Goal: Browse casually

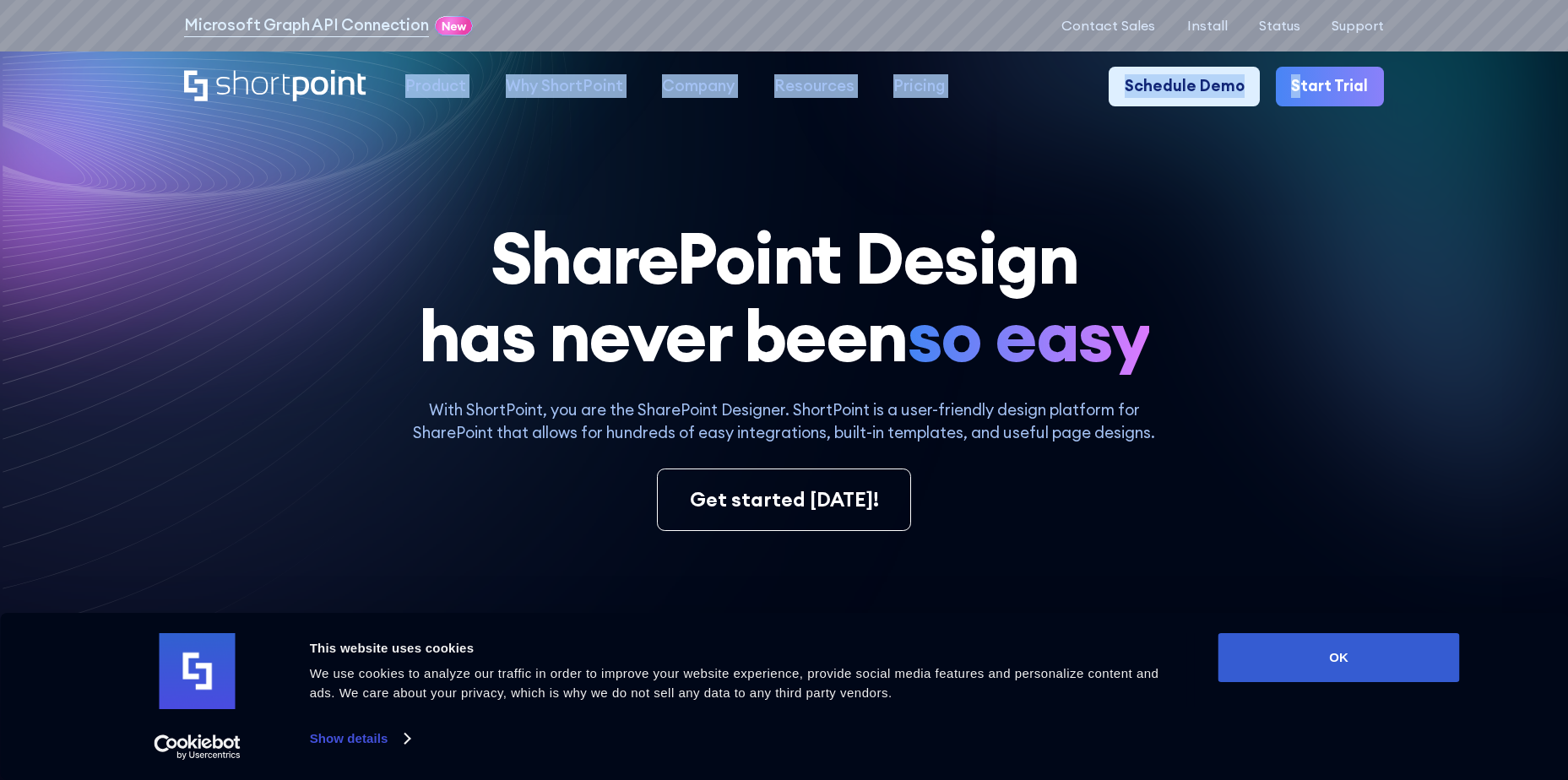
drag, startPoint x: 139, startPoint y: 67, endPoint x: 1298, endPoint y: 128, distance: 1160.6
click at [1306, 117] on div "Product works with SharePoint Microsoft Teams SAP Explore Templates Elements In…" at bounding box center [784, 86] width 1568 height 71
drag, startPoint x: 1298, startPoint y: 128, endPoint x: 1254, endPoint y: 226, distance: 107.4
click at [1258, 223] on h1 "SharePoint Design has never been so easy" at bounding box center [784, 296] width 1199 height 155
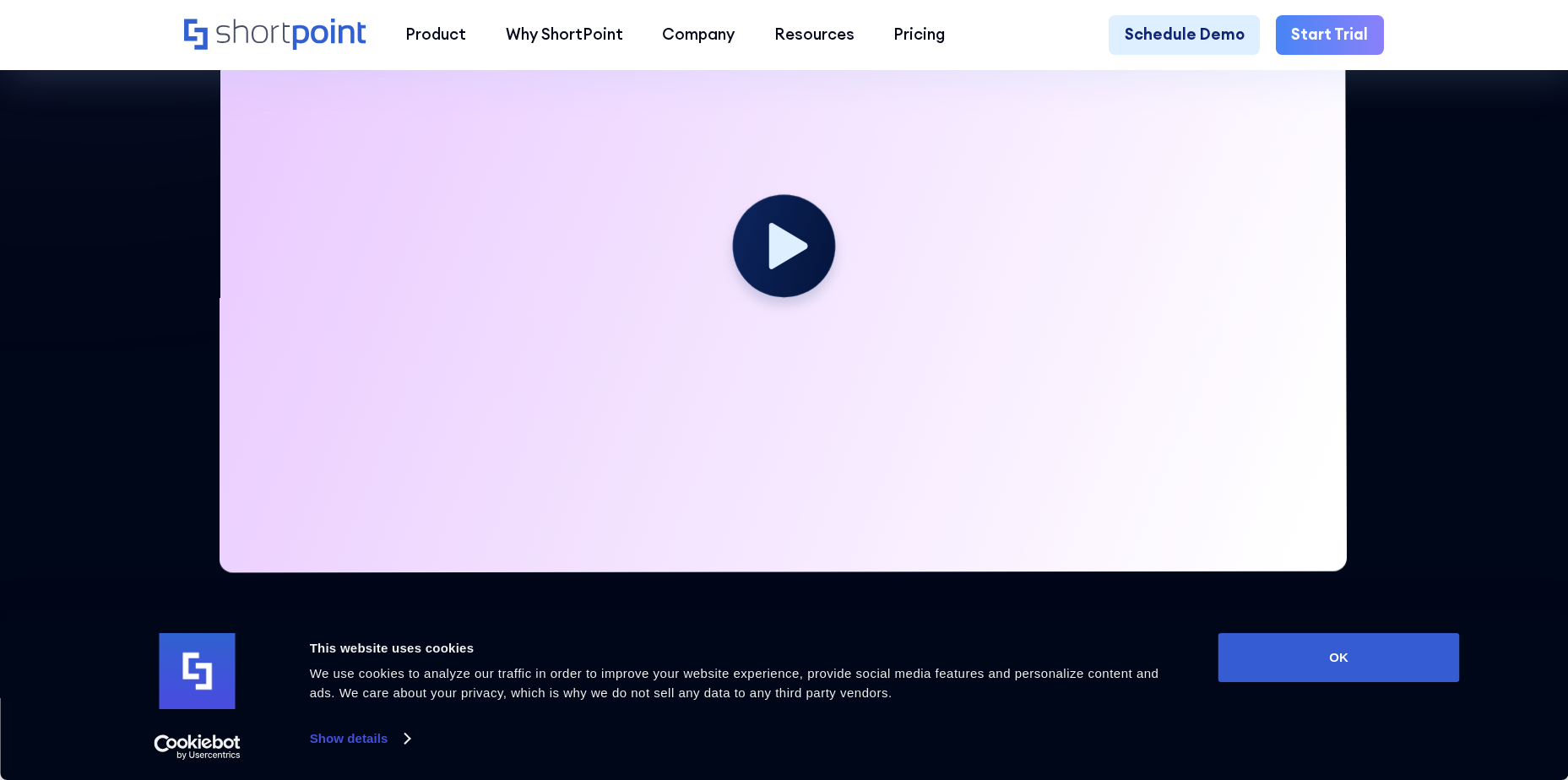
scroll to position [675, 0]
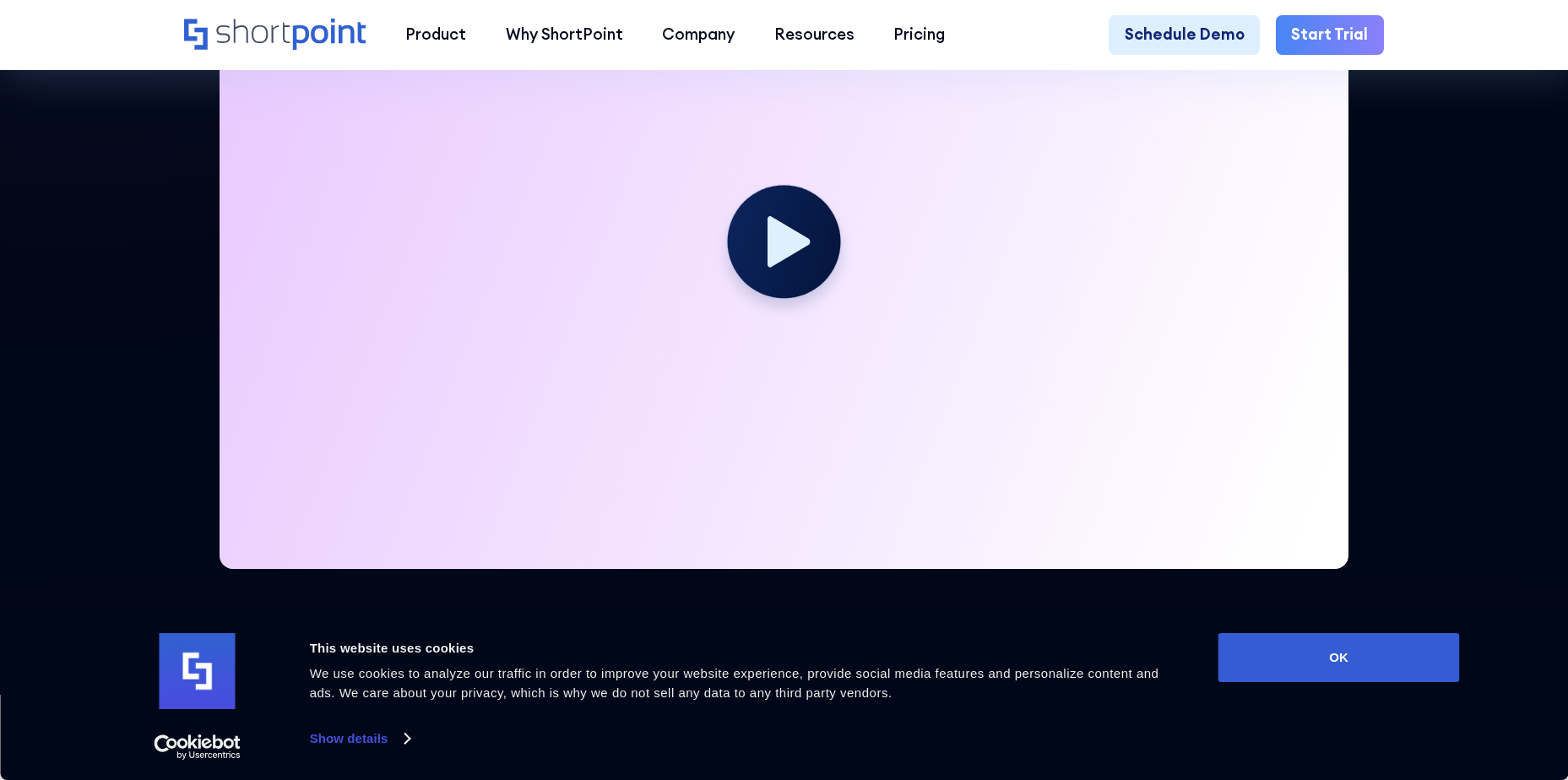
click at [843, 240] on div at bounding box center [784, 251] width 1129 height 635
click at [786, 251] on icon at bounding box center [788, 241] width 42 height 50
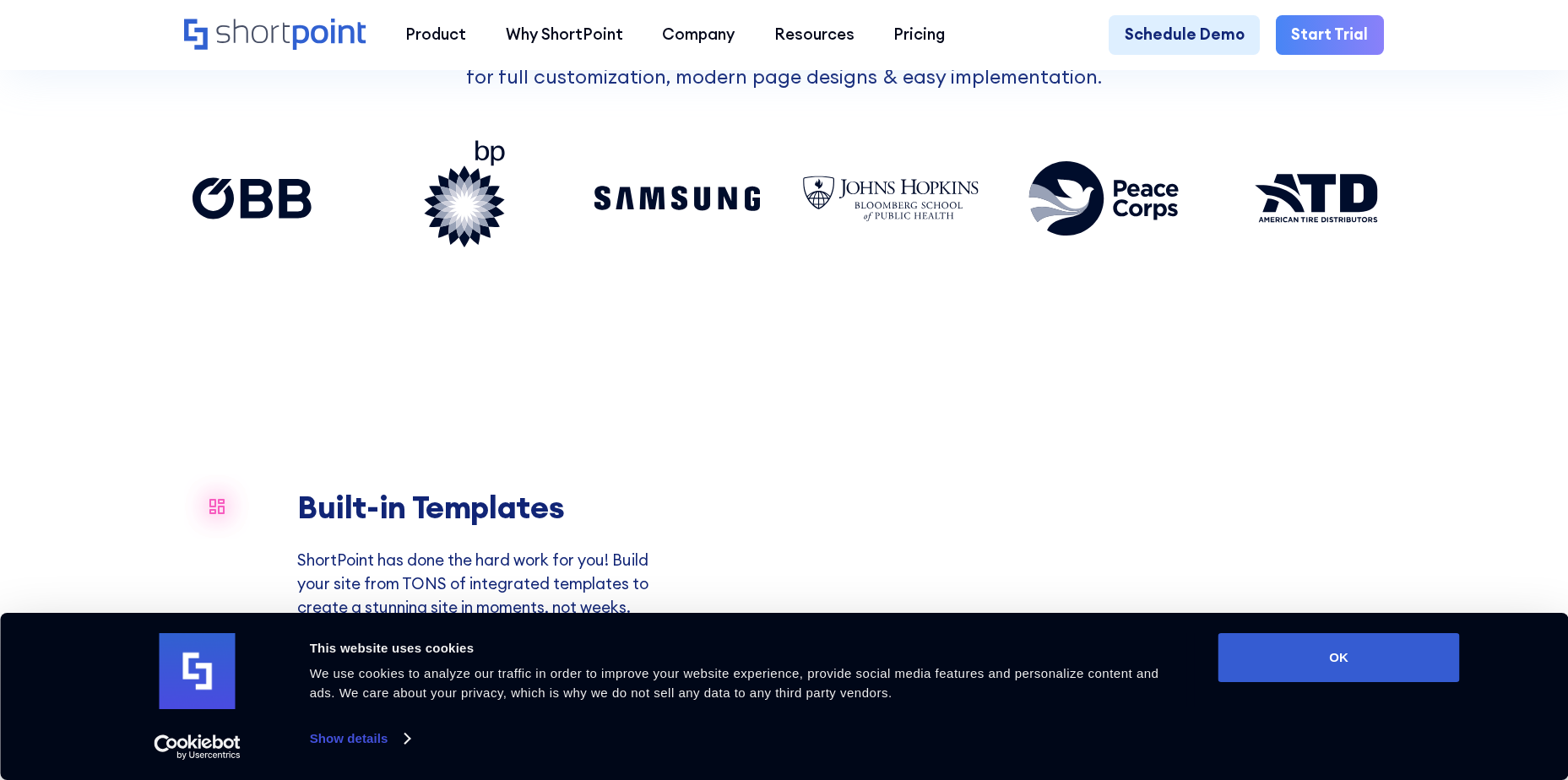
scroll to position [1351, 0]
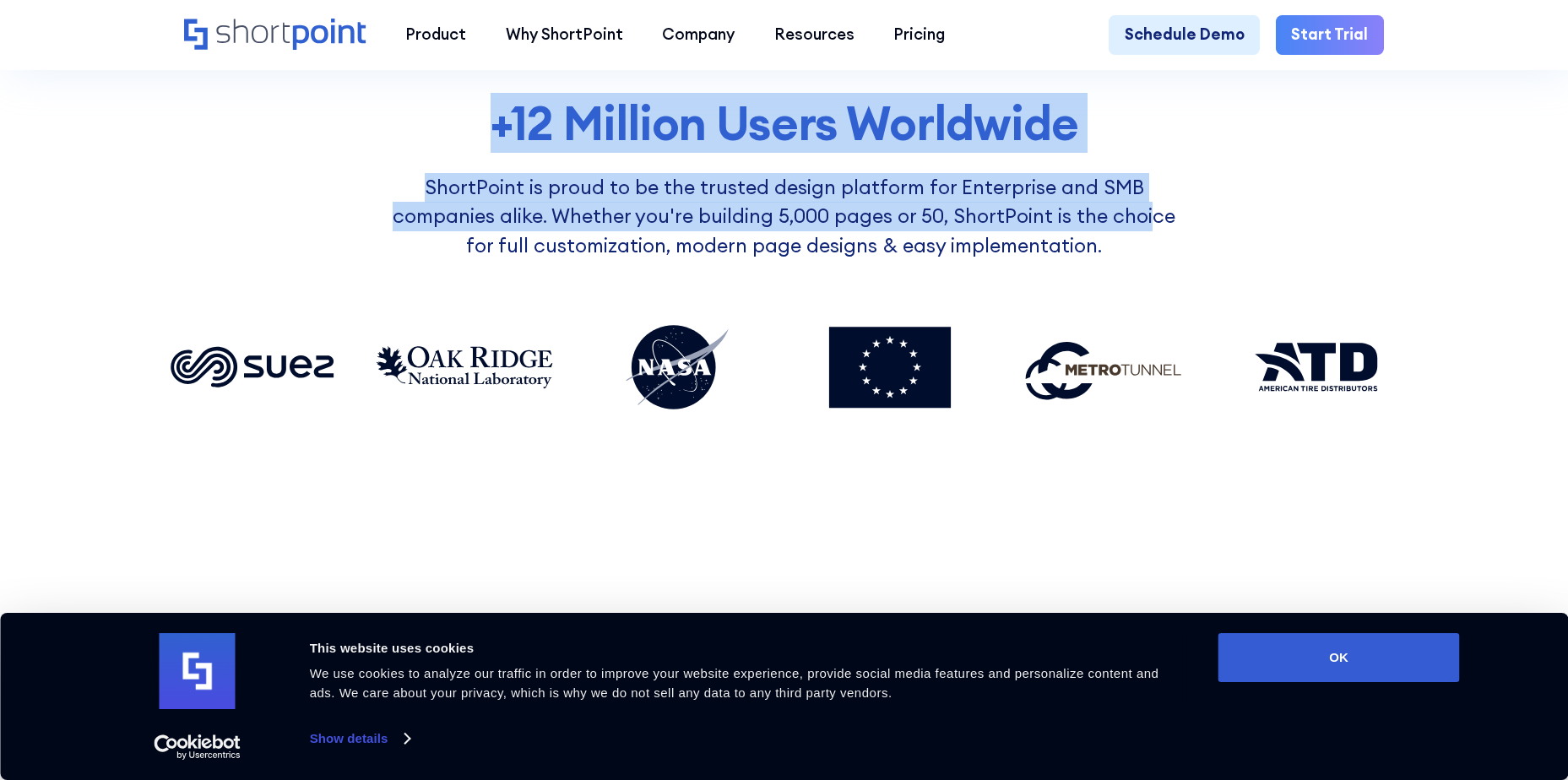
drag, startPoint x: 497, startPoint y: 131, endPoint x: 1093, endPoint y: 227, distance: 603.7
click at [1084, 225] on div "+12 Million Users Worldwide ShortPoint is proud to be the trusted design platfo…" at bounding box center [784, 262] width 1254 height 329
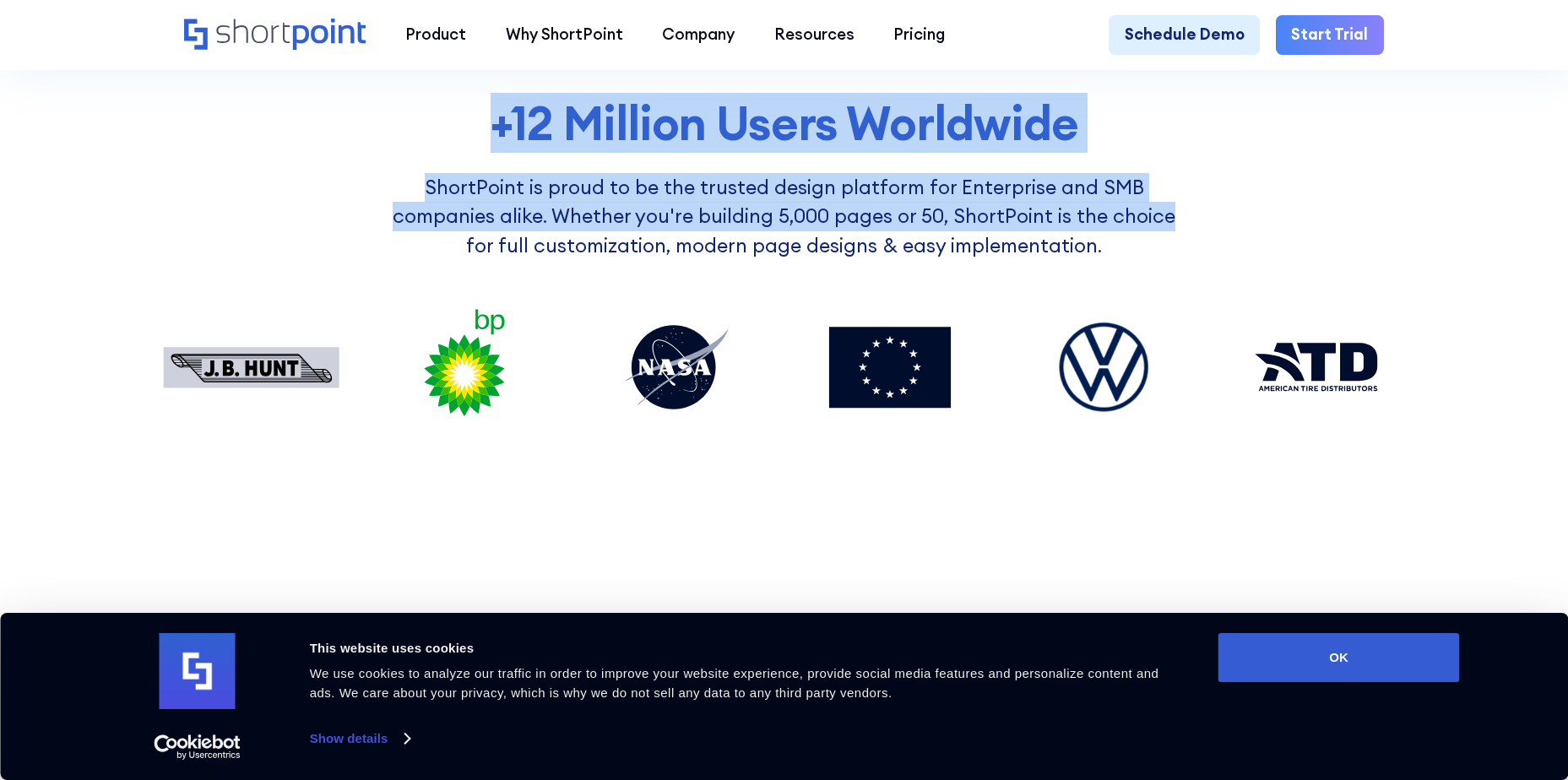
drag, startPoint x: 1093, startPoint y: 227, endPoint x: 1114, endPoint y: 249, distance: 30.4
click at [1114, 249] on p "ShortPoint is proud to be the trusted design platform for Enterprise and SMB co…" at bounding box center [784, 217] width 813 height 88
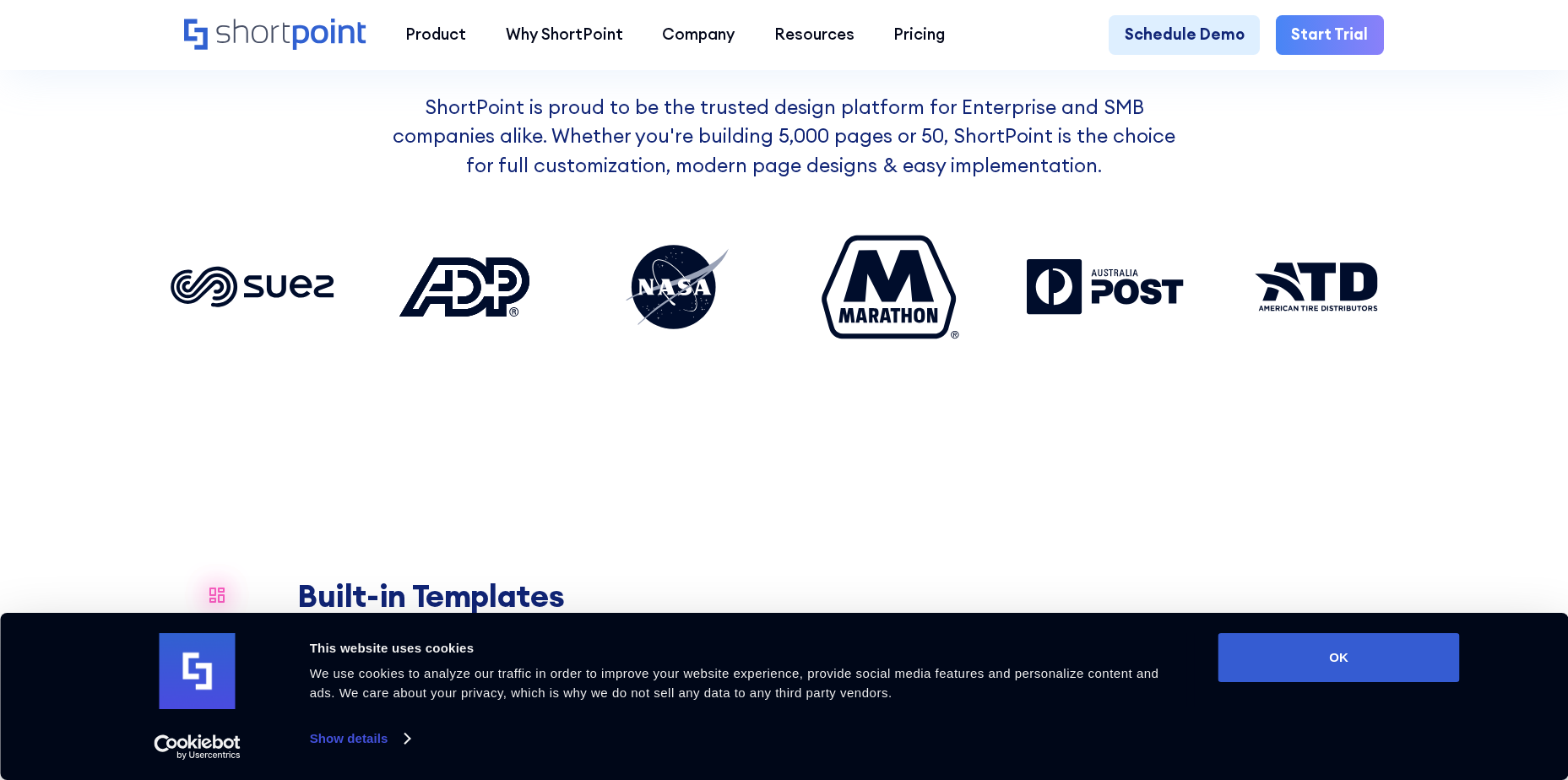
scroll to position [1435, 0]
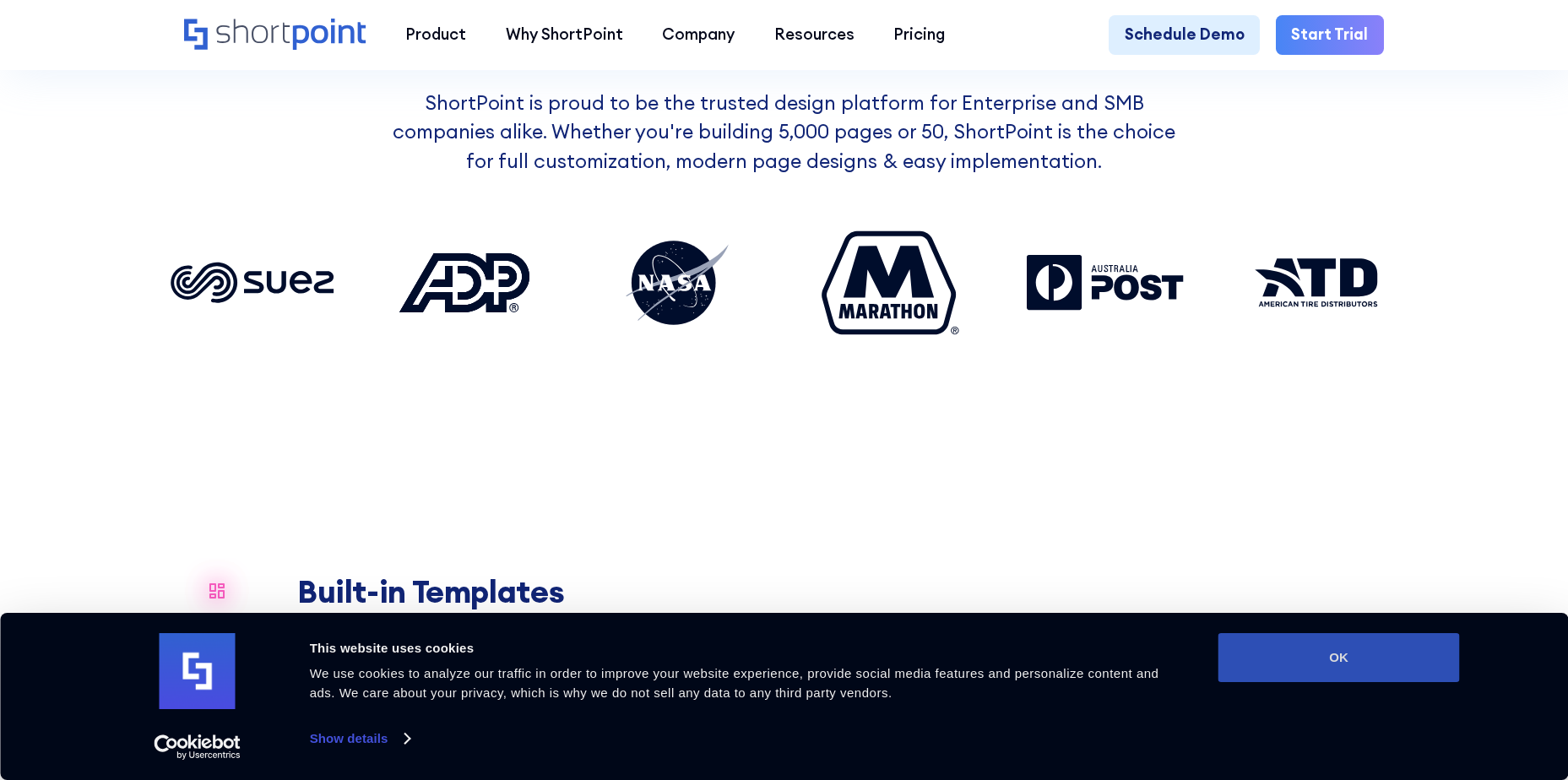
click at [1258, 667] on button "OK" at bounding box center [1339, 657] width 241 height 49
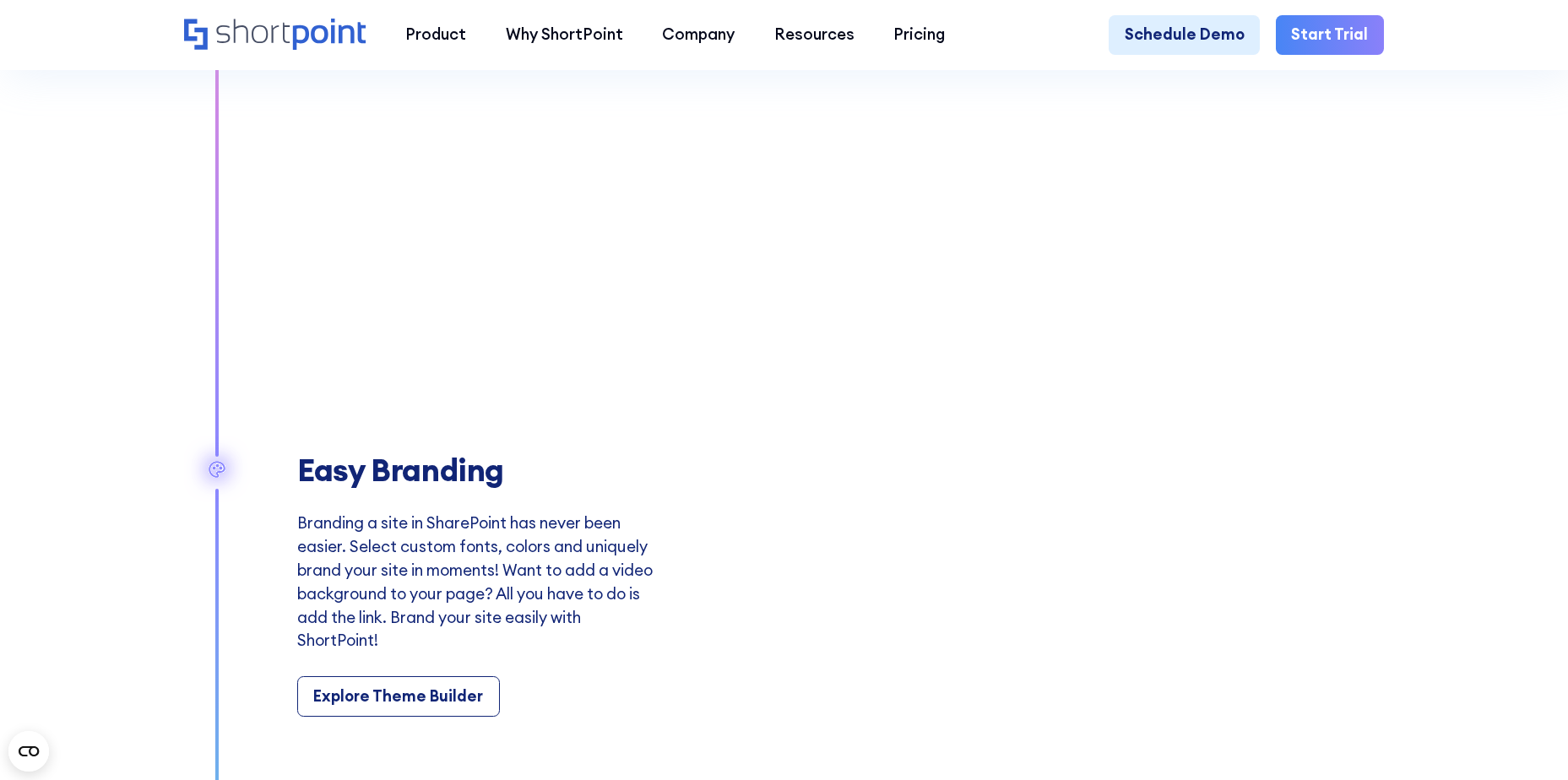
scroll to position [2364, 0]
